Goal: Transaction & Acquisition: Purchase product/service

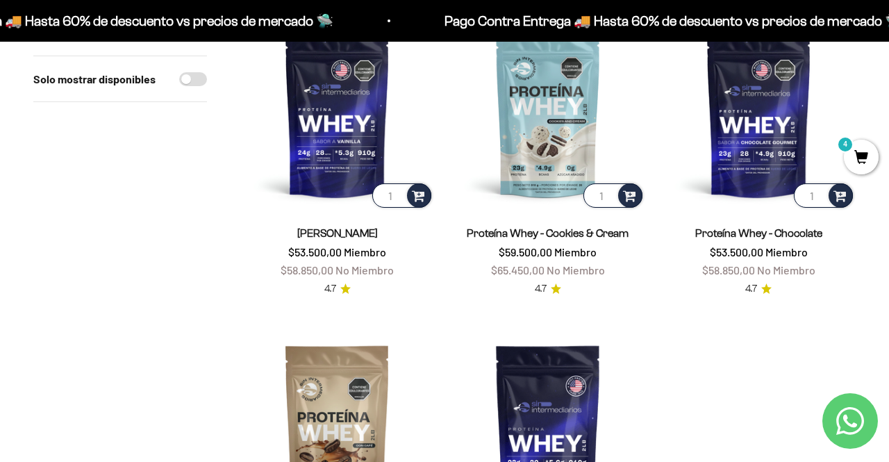
scroll to position [206, 0]
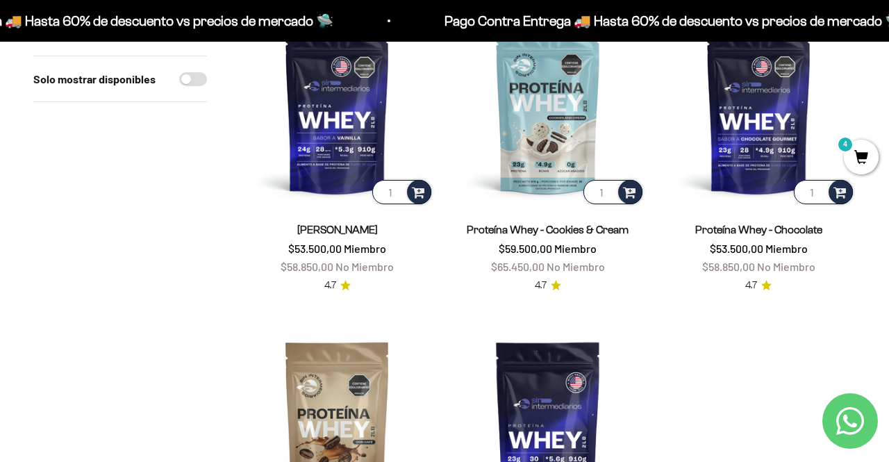
click at [349, 133] on img at bounding box center [337, 110] width 194 height 194
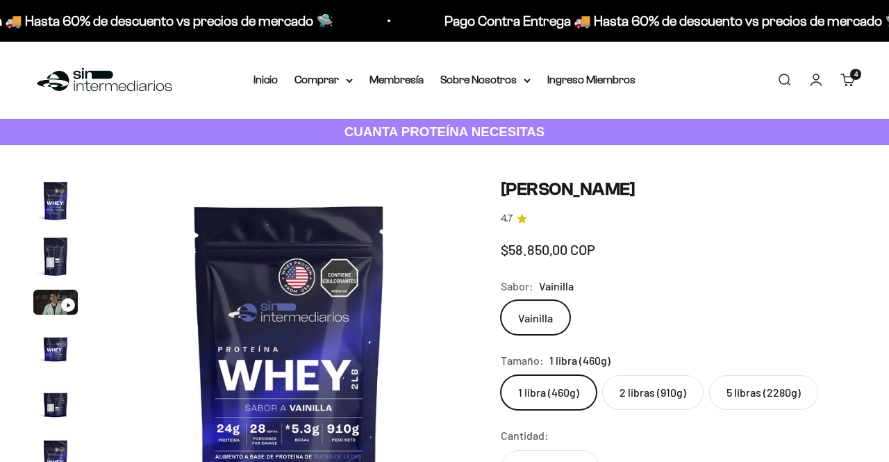
click at [44, 258] on img "Ir al artículo 2" at bounding box center [55, 256] width 44 height 44
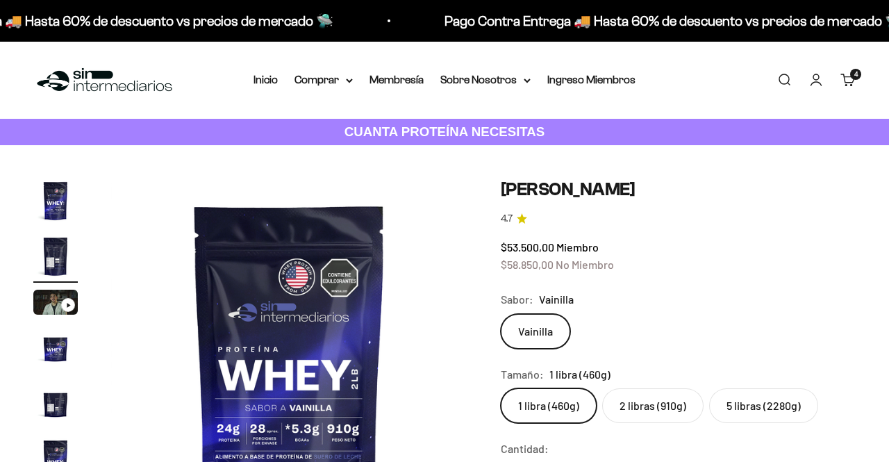
scroll to position [96, 0]
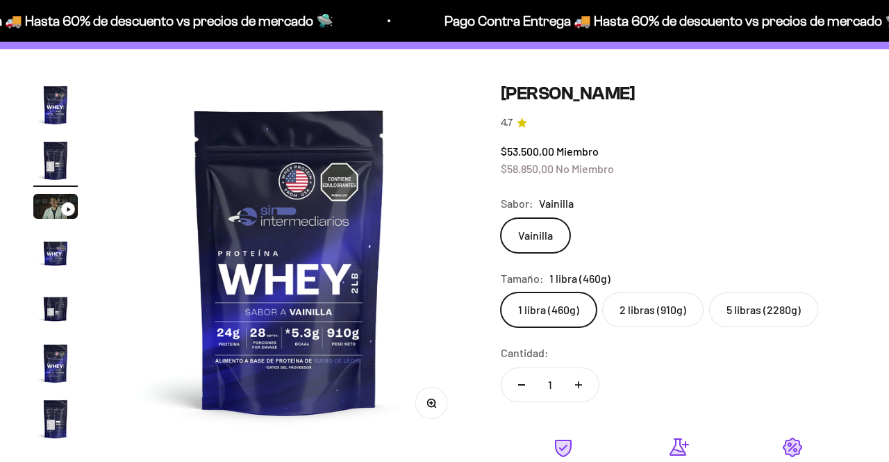
click at [422, 401] on button "Zoom" at bounding box center [430, 402] width 31 height 31
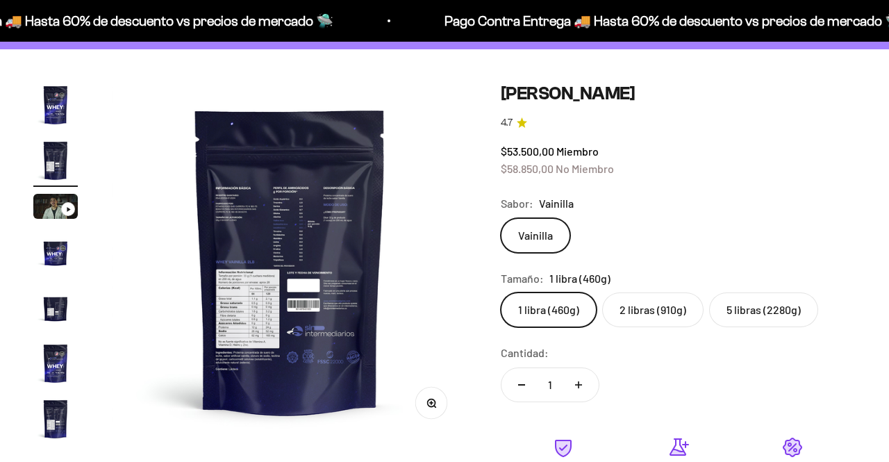
click at [424, 404] on button "Zoom" at bounding box center [430, 402] width 31 height 31
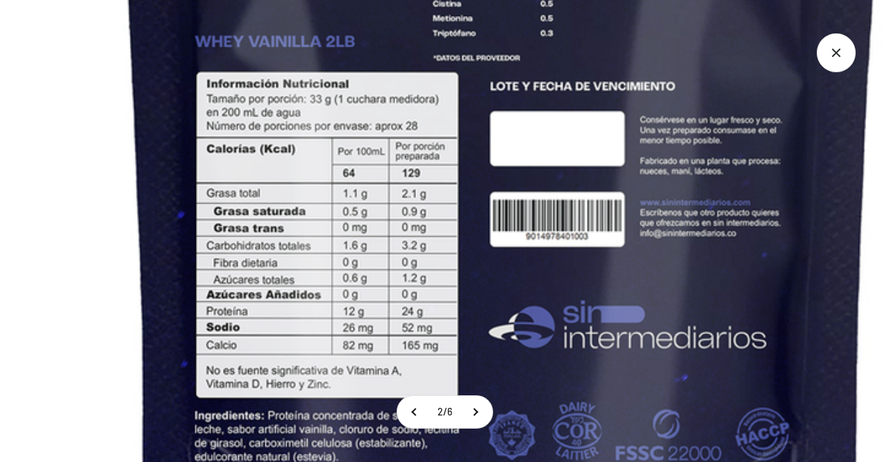
click at [831, 52] on icon "Cerrar galería" at bounding box center [836, 52] width 39 height 39
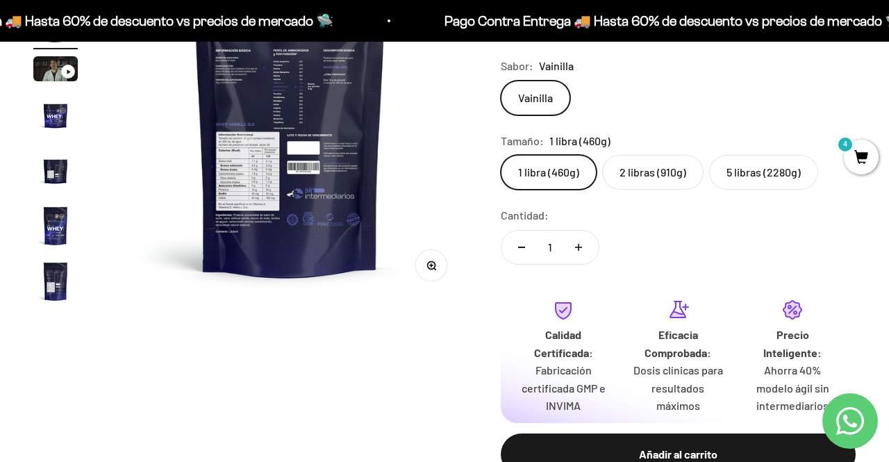
scroll to position [300, 0]
